Goal: Task Accomplishment & Management: Complete application form

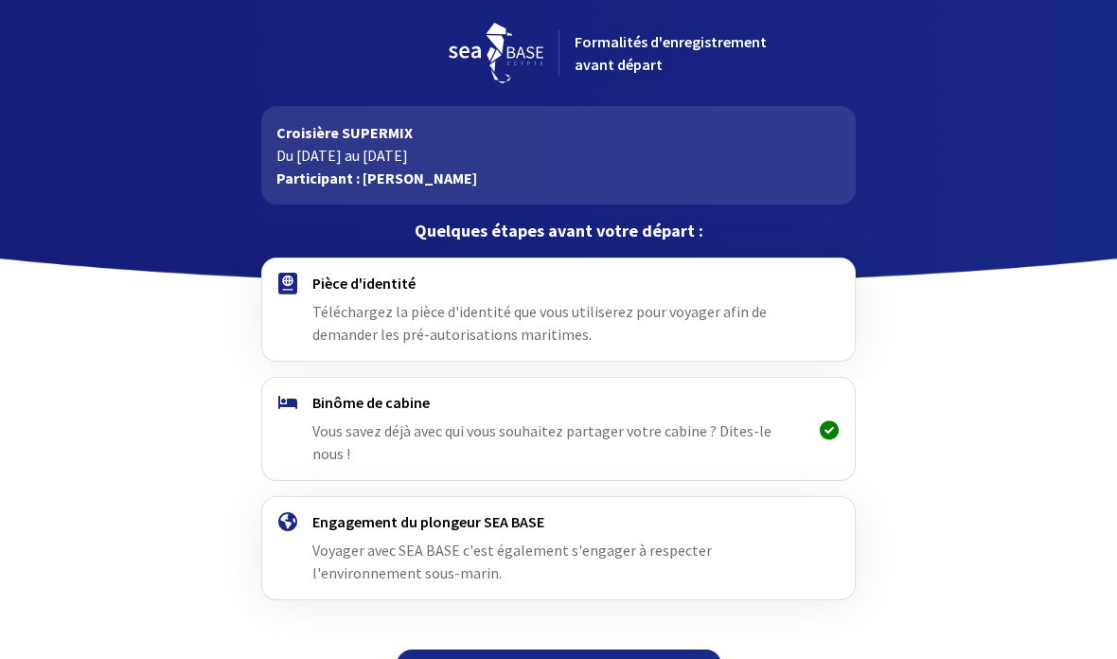
click at [564, 292] on h4 "Pièce d'identité" at bounding box center [557, 283] width 491 height 19
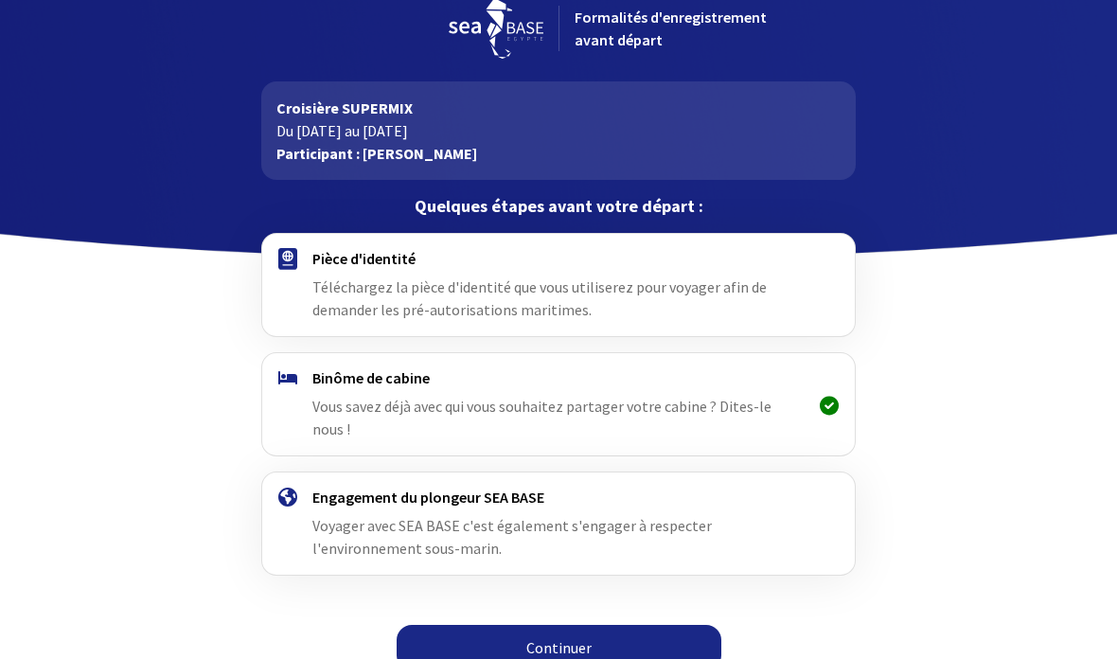
click at [571, 638] on font "Continuer" at bounding box center [558, 647] width 65 height 19
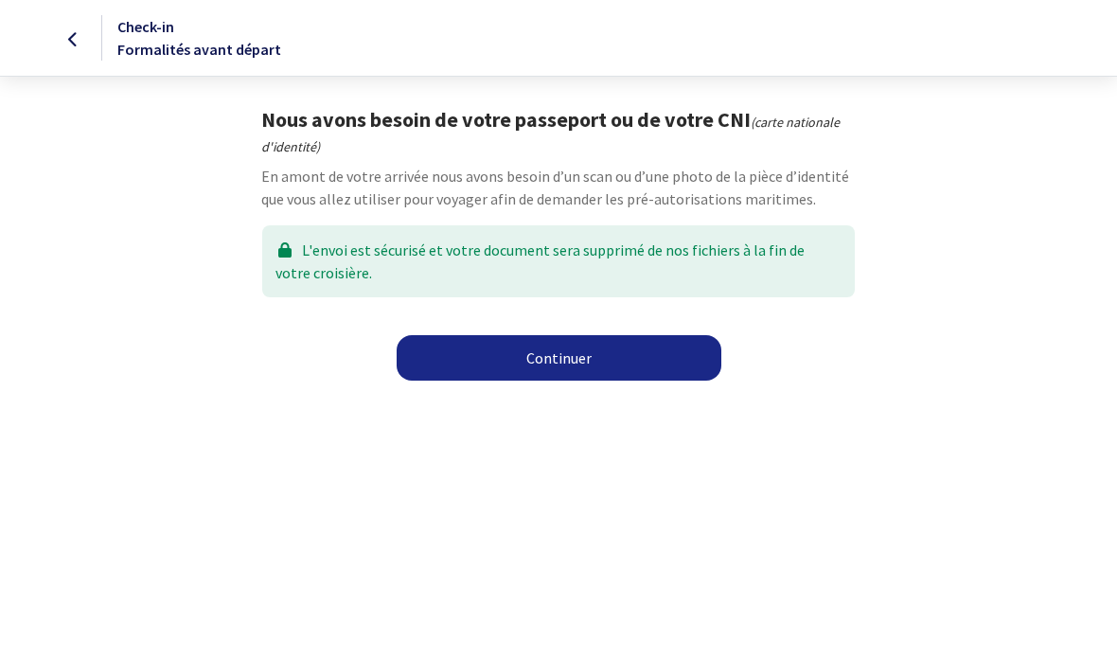
click at [589, 351] on link "Continuer" at bounding box center [559, 357] width 325 height 45
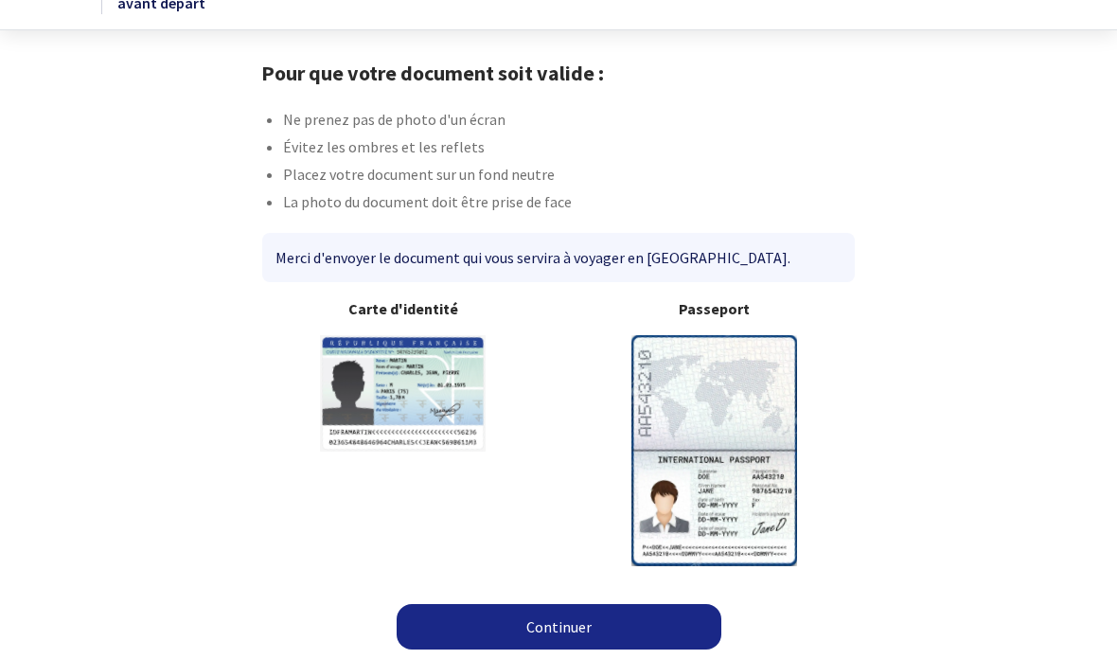
scroll to position [47, 0]
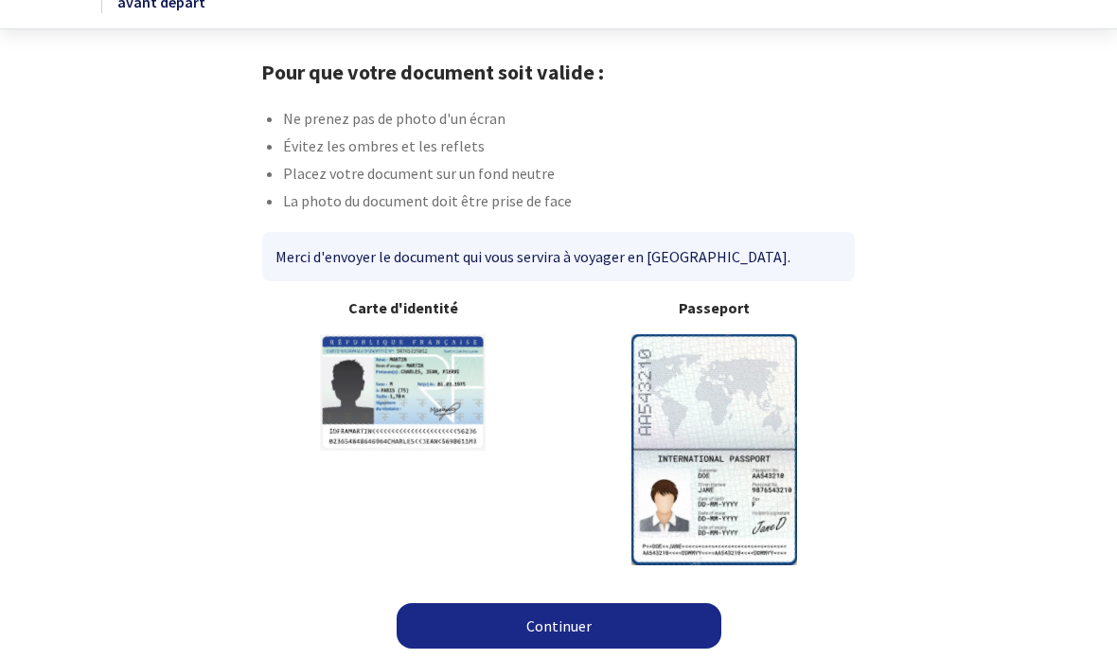
click at [569, 620] on font "Continuer" at bounding box center [558, 625] width 65 height 19
